Goal: Obtain resource: Obtain resource

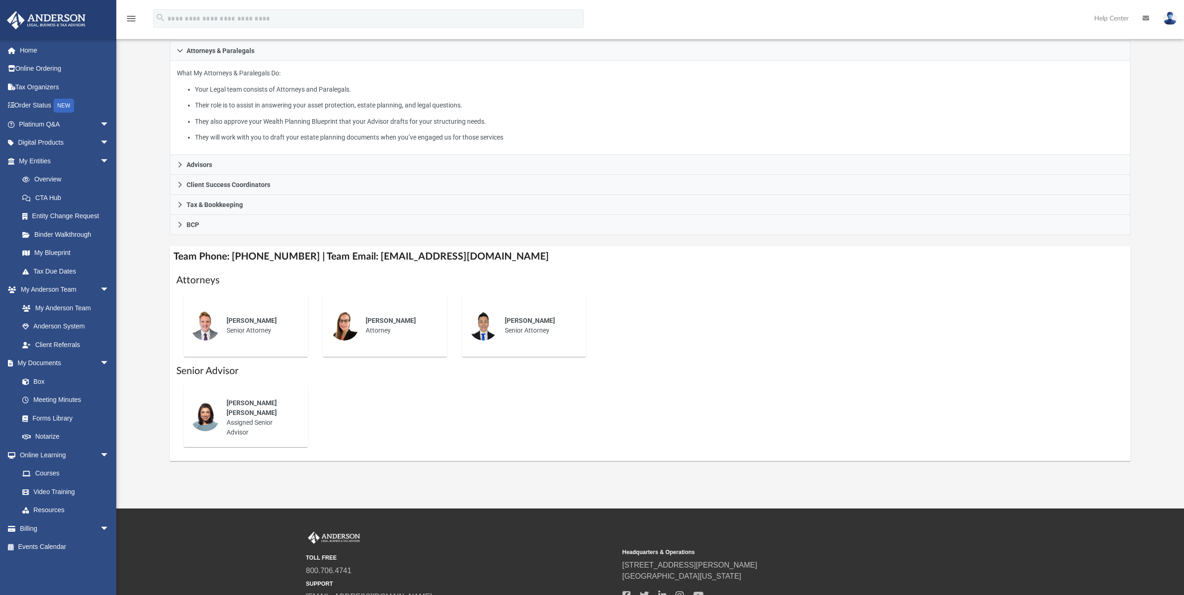
scroll to position [156, 0]
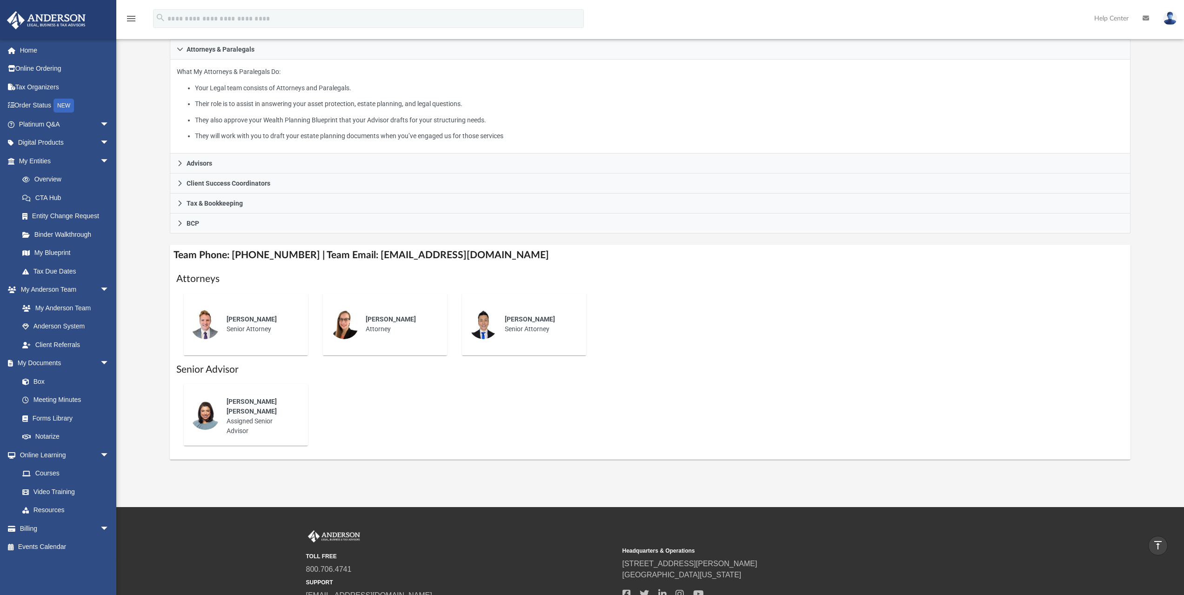
click at [235, 398] on div "[PERSON_NAME] [PERSON_NAME] Assigned Senior Advisor" at bounding box center [260, 416] width 81 height 52
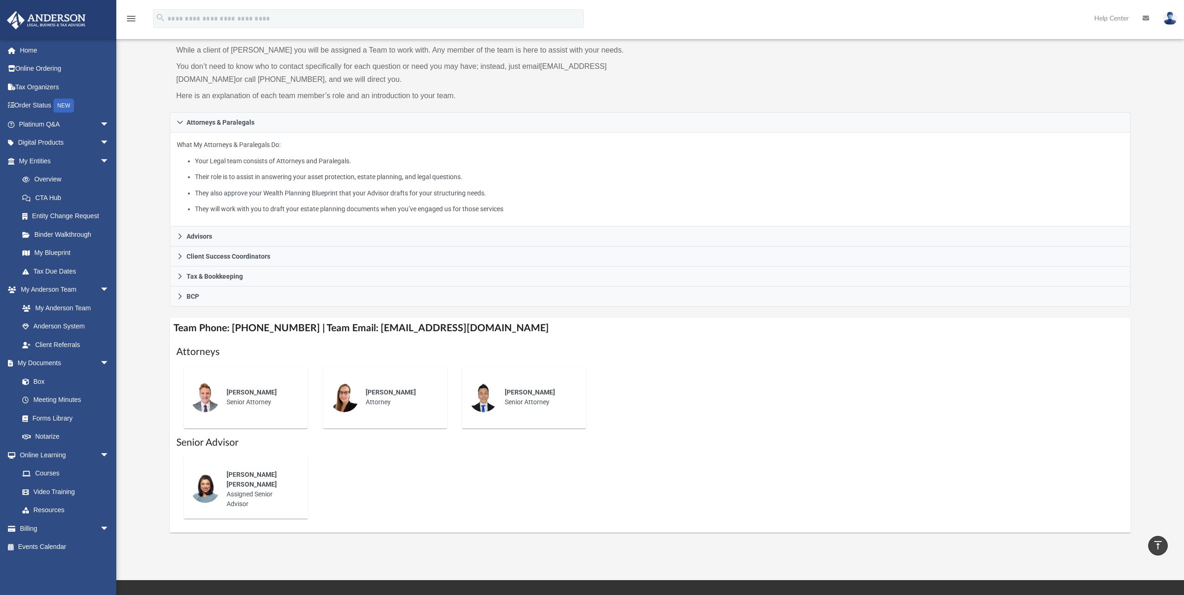
scroll to position [63, 0]
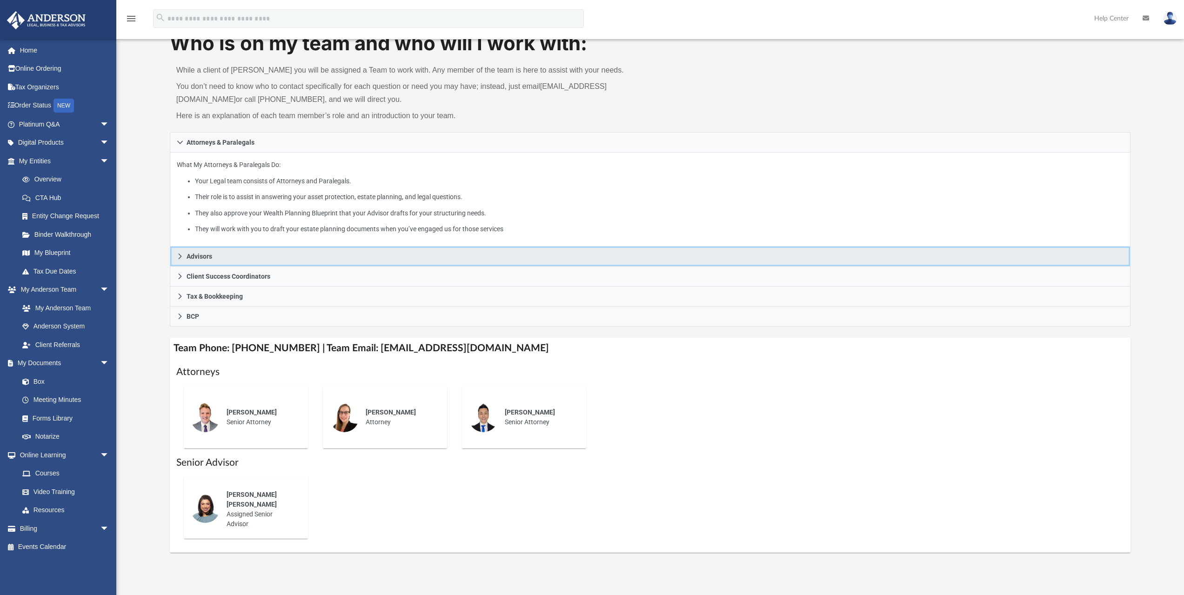
click at [208, 255] on span "Advisors" at bounding box center [200, 256] width 26 height 7
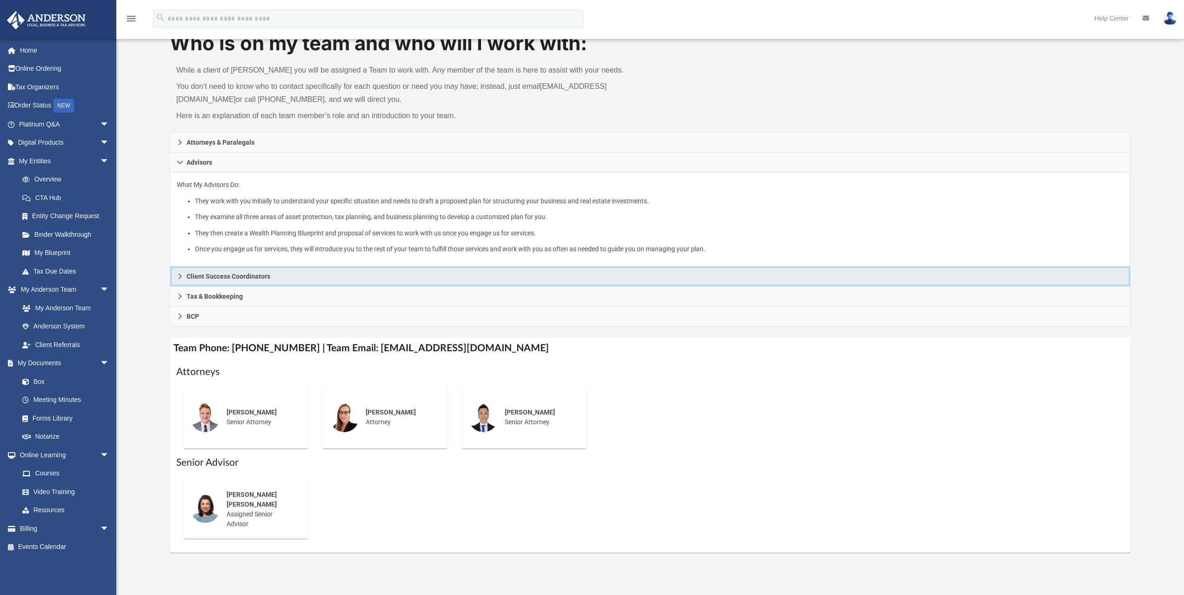
click at [209, 274] on span "Client Success Coordinators" at bounding box center [229, 276] width 84 height 7
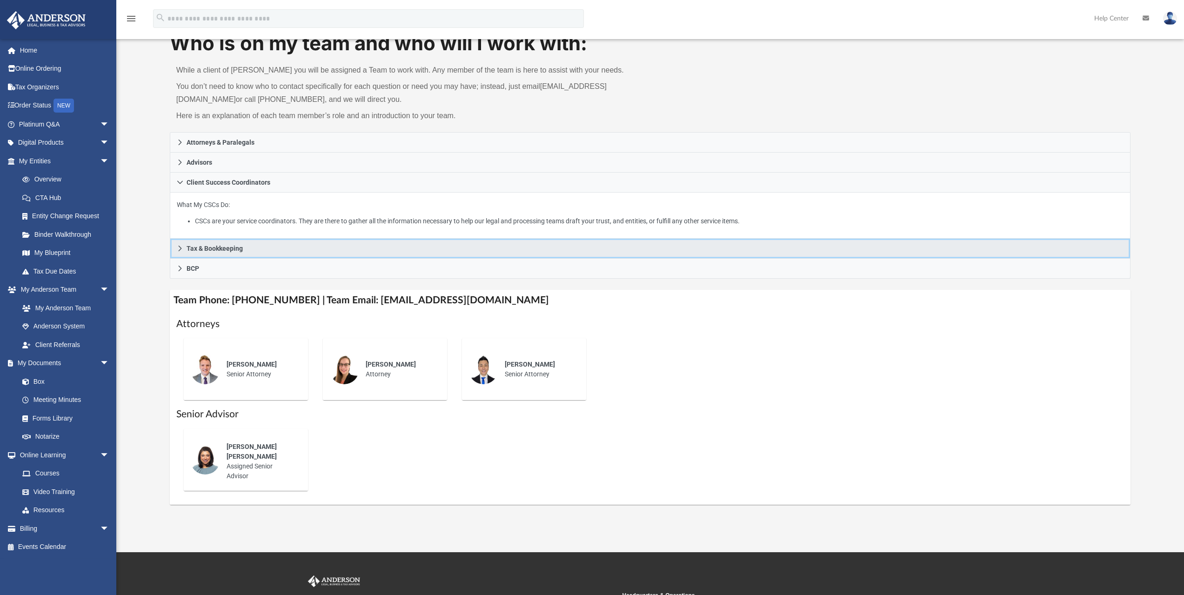
click at [208, 250] on span "Tax & Bookkeeping" at bounding box center [215, 248] width 56 height 7
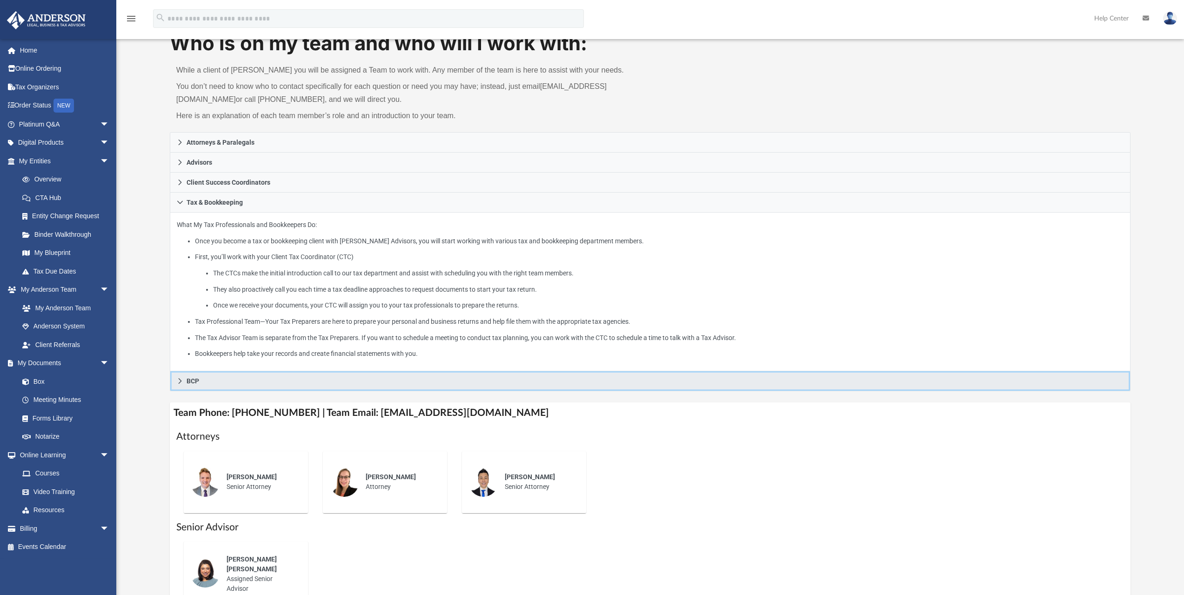
click at [197, 375] on link "BCP" at bounding box center [650, 381] width 961 height 20
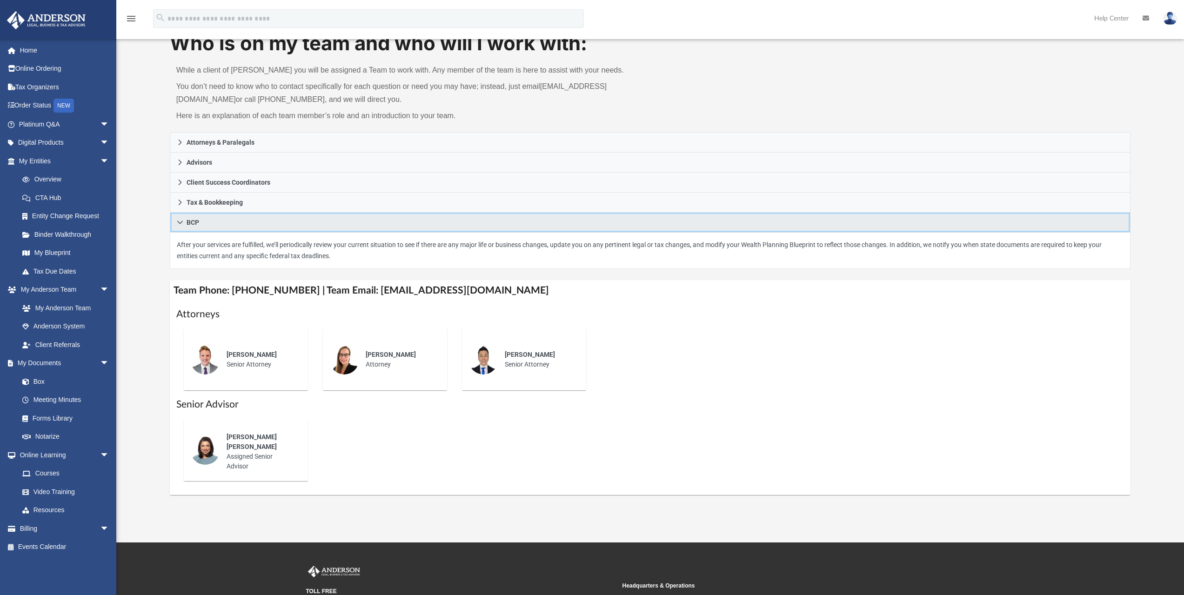
click at [190, 222] on span "BCP" at bounding box center [193, 222] width 13 height 7
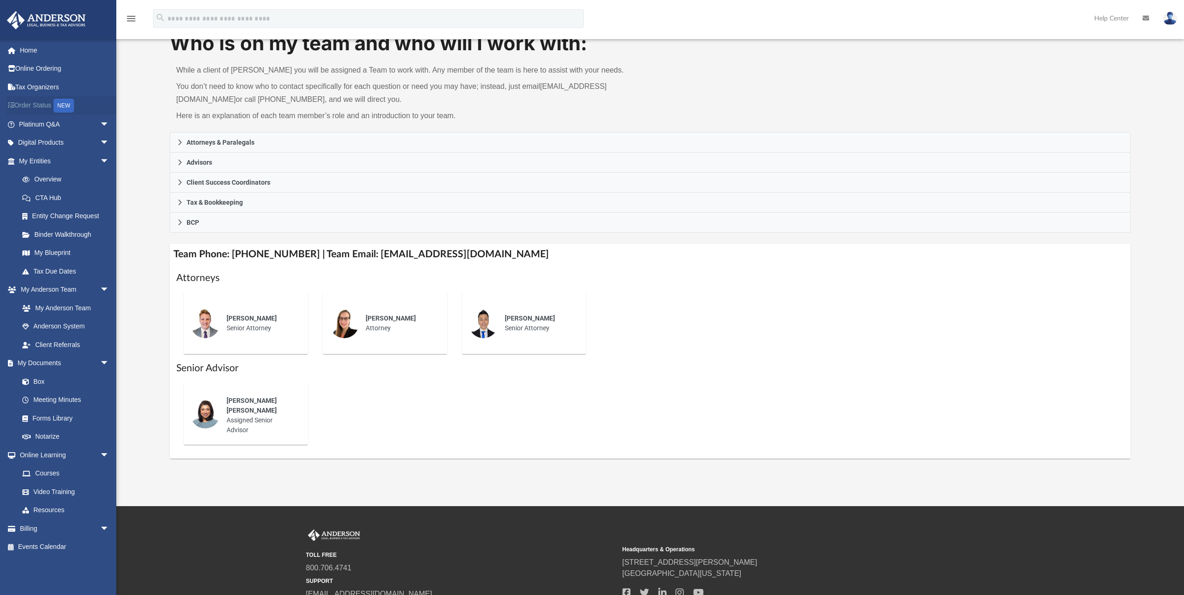
click at [45, 107] on link "Order Status NEW" at bounding box center [65, 105] width 117 height 19
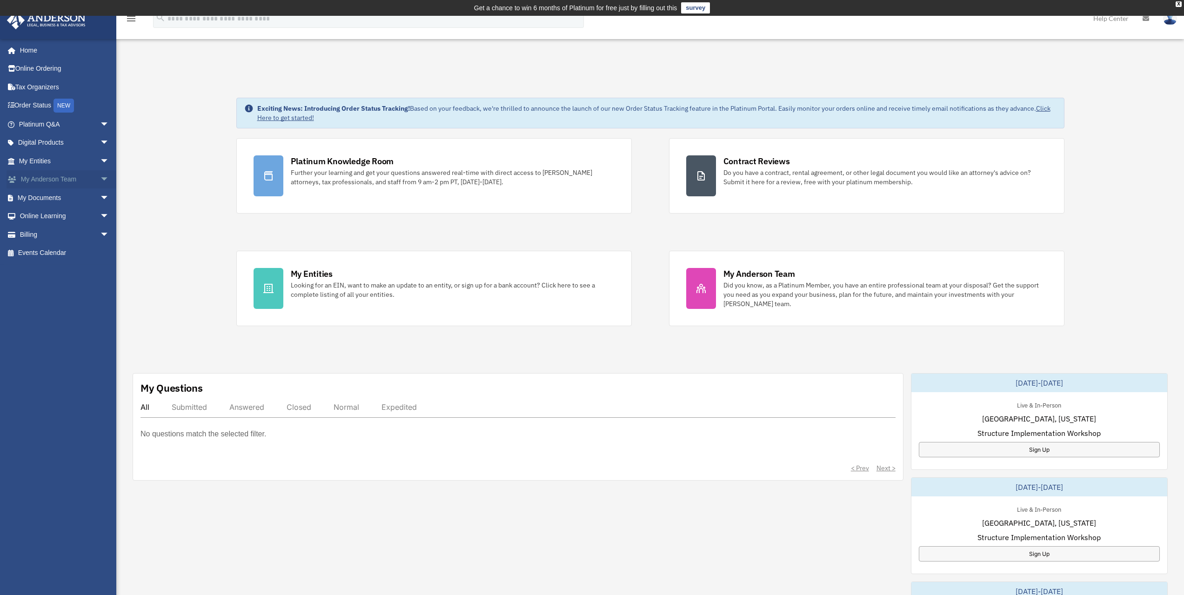
click at [48, 175] on link "My [PERSON_NAME] Team arrow_drop_down" at bounding box center [65, 179] width 117 height 19
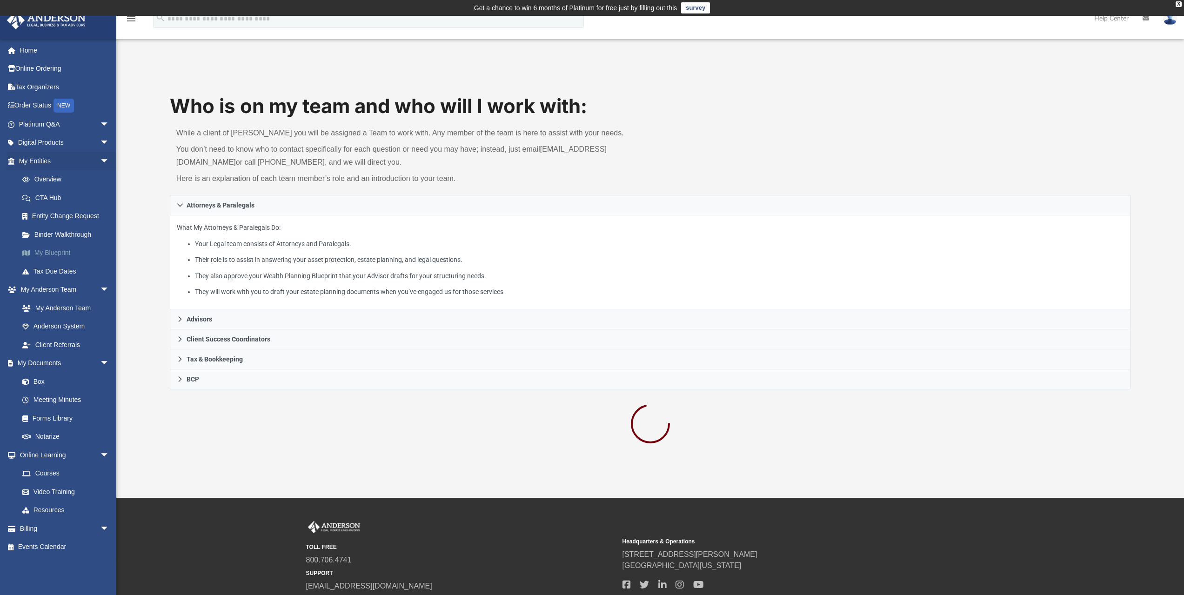
click at [52, 252] on link "My Blueprint" at bounding box center [68, 253] width 110 height 19
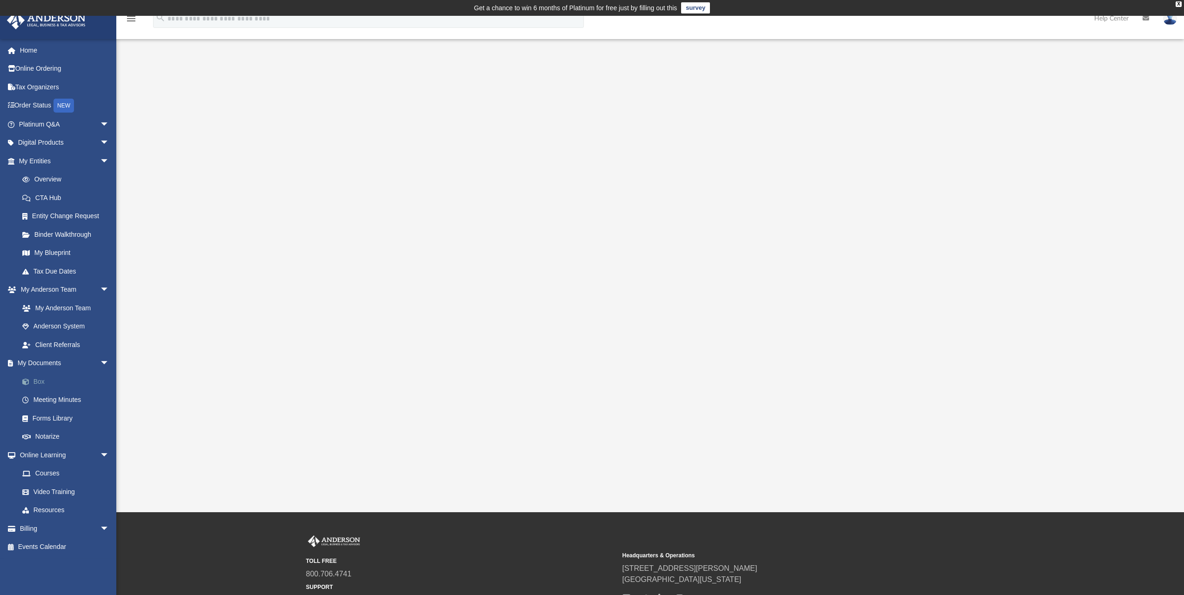
click at [36, 379] on link "Box" at bounding box center [68, 381] width 110 height 19
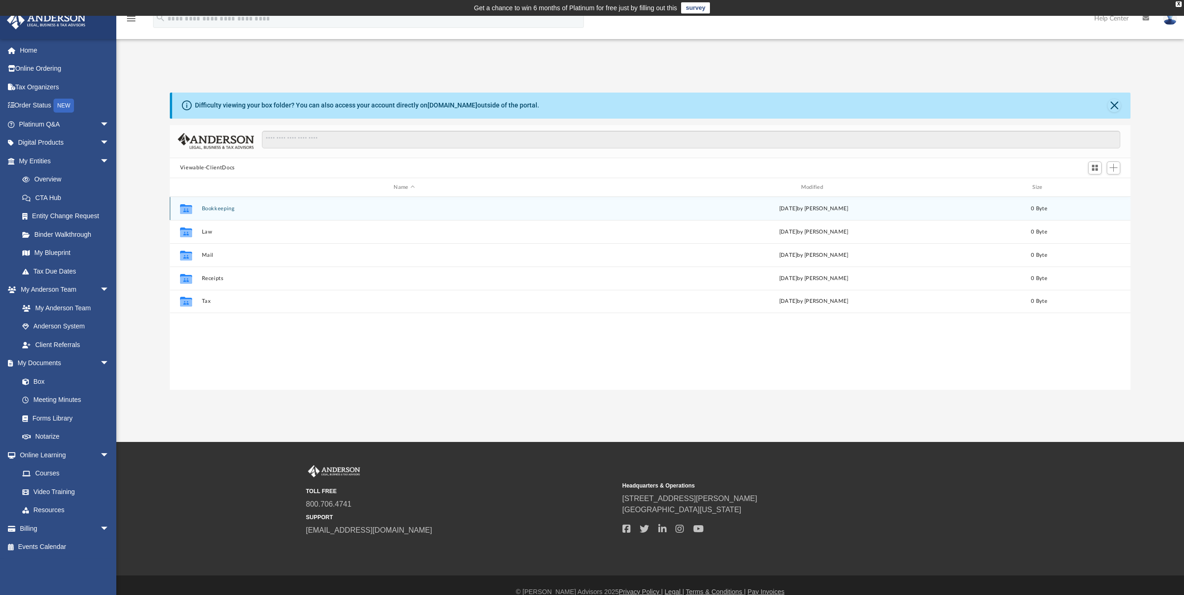
scroll to position [205, 954]
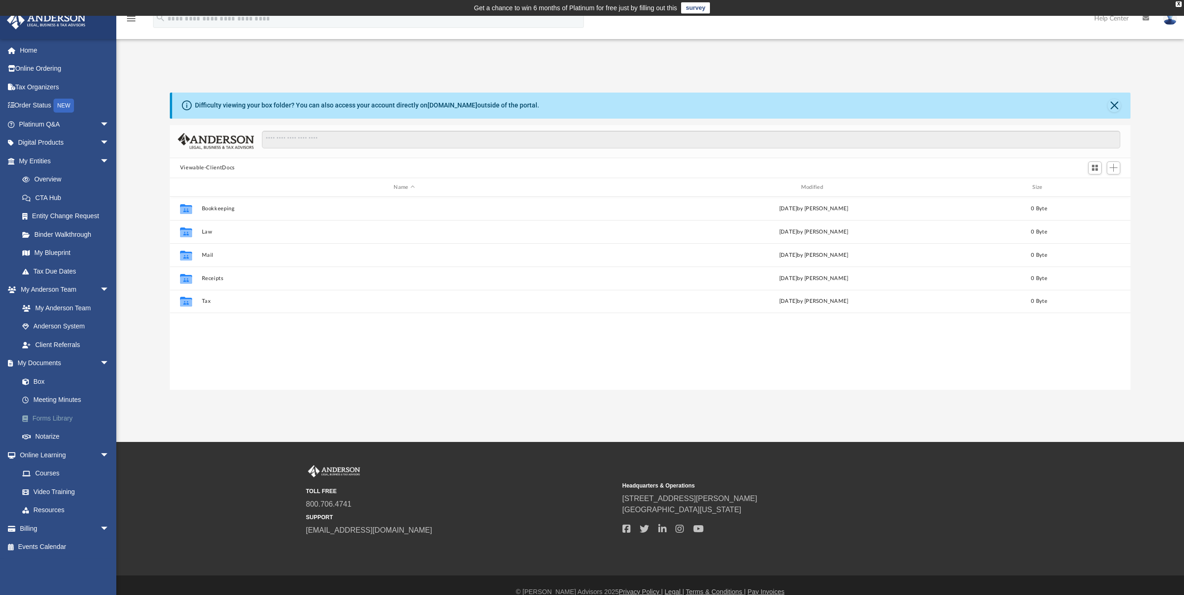
click at [52, 415] on link "Forms Library" at bounding box center [68, 418] width 110 height 19
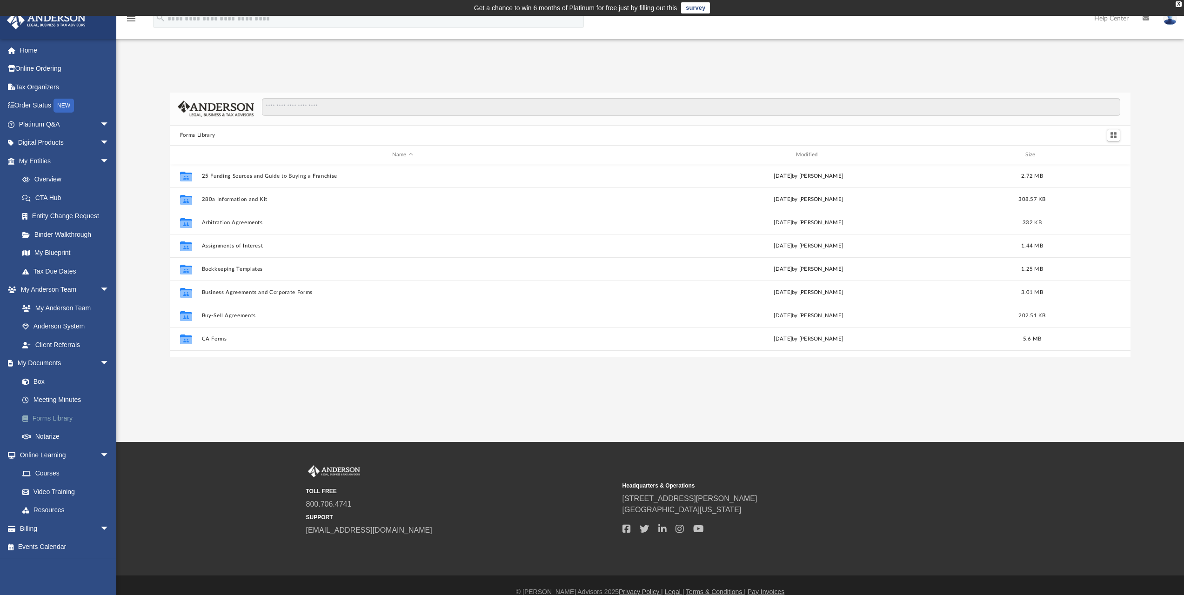
scroll to position [205, 954]
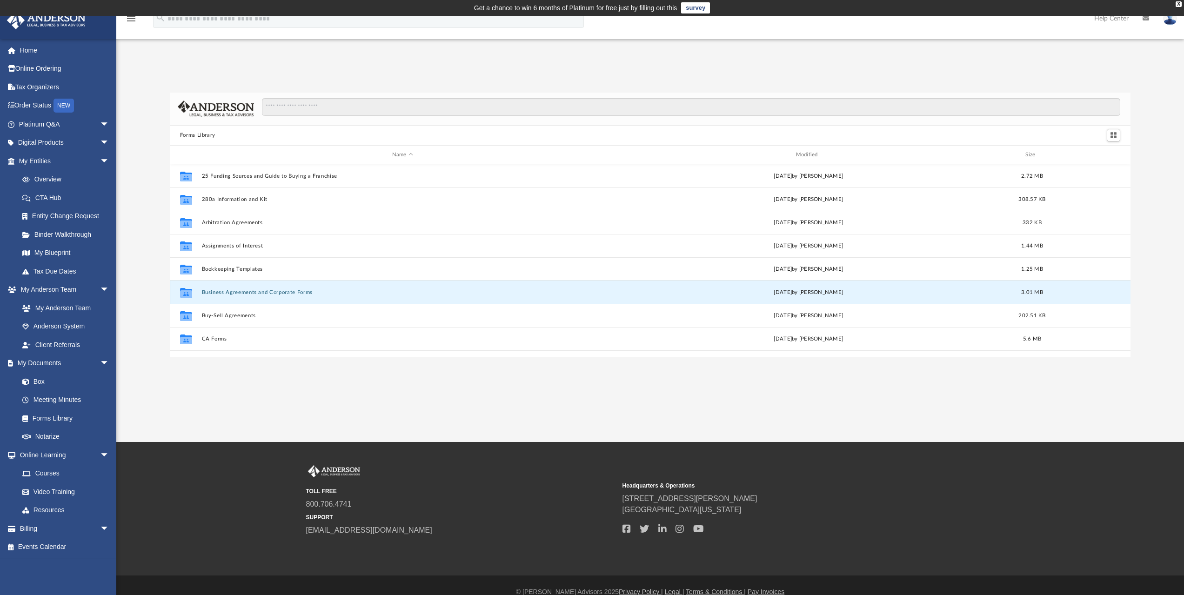
click at [252, 295] on button "Business Agreements and Corporate Forms" at bounding box center [402, 292] width 402 height 6
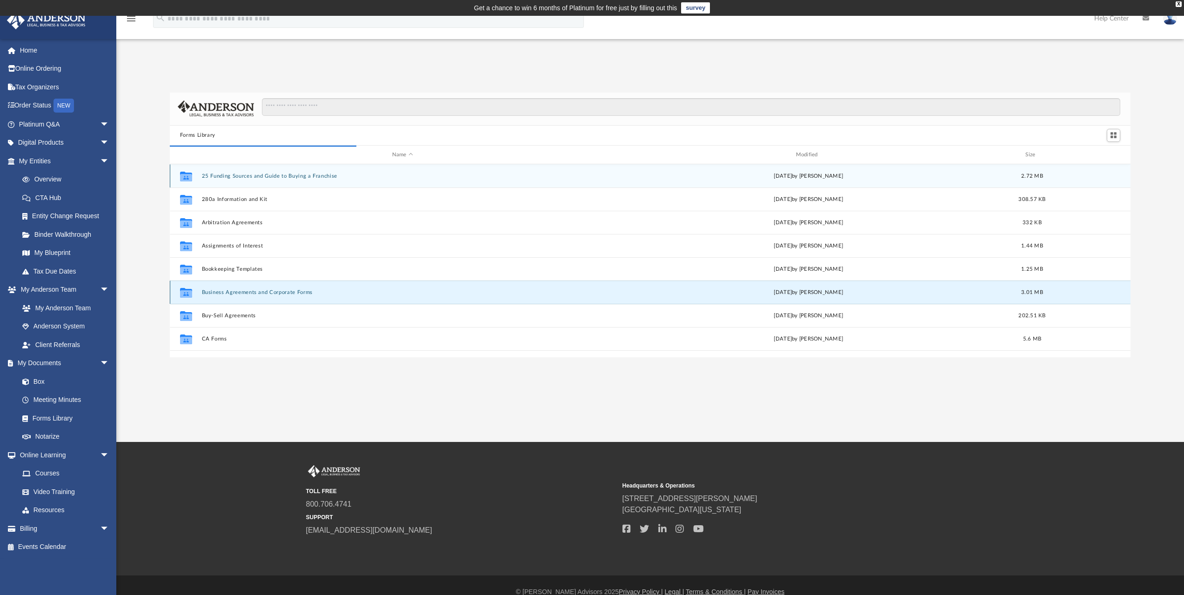
scroll to position [176, 954]
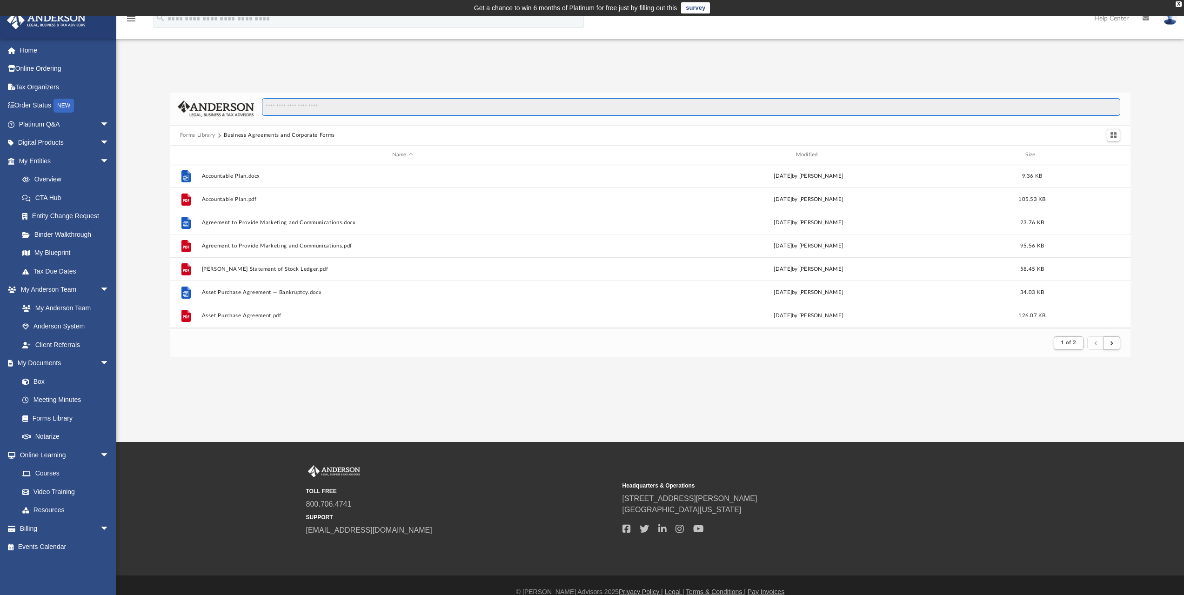
click at [314, 106] on input "Search files and folders" at bounding box center [691, 107] width 858 height 18
type input "**********"
click at [320, 107] on input "**********" at bounding box center [691, 107] width 858 height 18
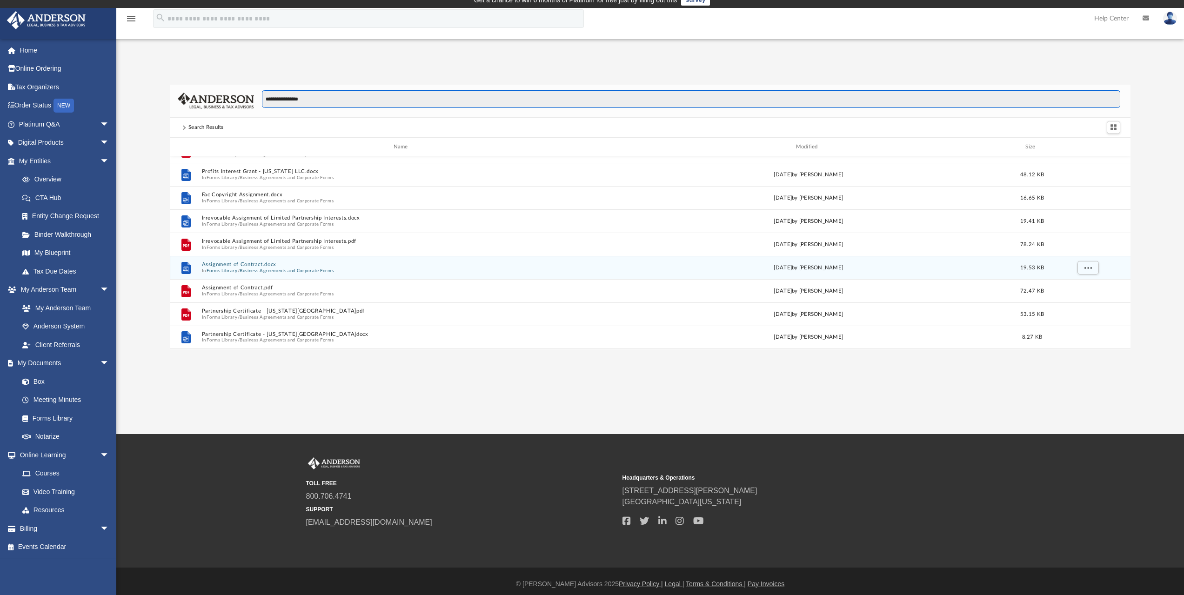
scroll to position [13, 0]
